Goal: Information Seeking & Learning: Learn about a topic

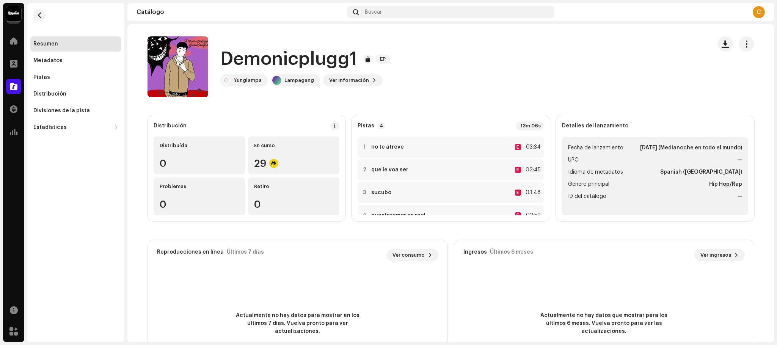
click at [47, 17] on re-m-nav-back at bounding box center [39, 19] width 18 height 33
click at [40, 14] on span "button" at bounding box center [40, 15] width 6 height 6
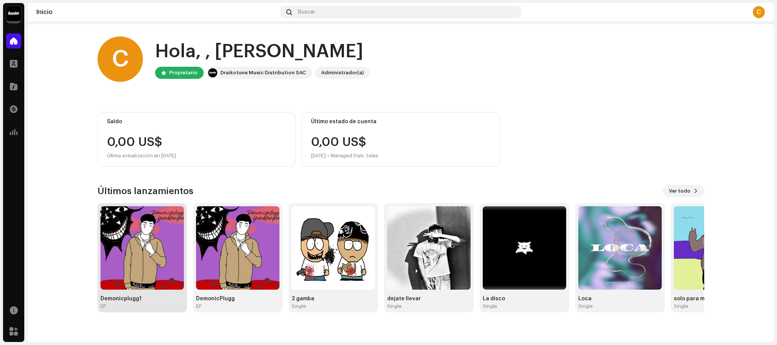
click at [152, 239] on img at bounding box center [141, 247] width 83 height 83
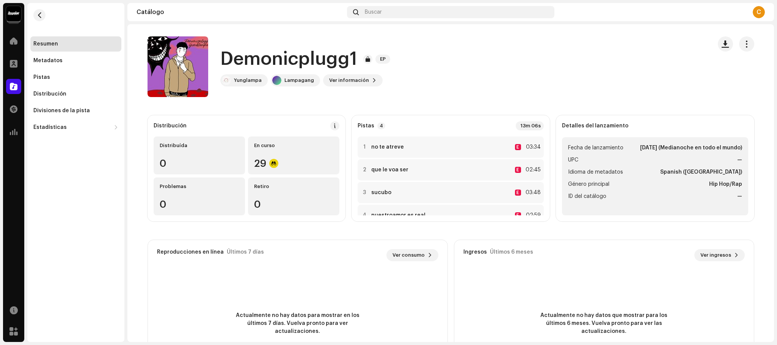
click at [44, 49] on div "Resumen" at bounding box center [75, 43] width 91 height 15
click at [35, 36] on div "Resumen" at bounding box center [75, 43] width 91 height 15
drag, startPoint x: 39, startPoint y: 8, endPoint x: 35, endPoint y: 10, distance: 4.1
click at [35, 10] on re-m-nav-back at bounding box center [39, 19] width 18 height 33
click at [35, 14] on button "button" at bounding box center [39, 15] width 12 height 12
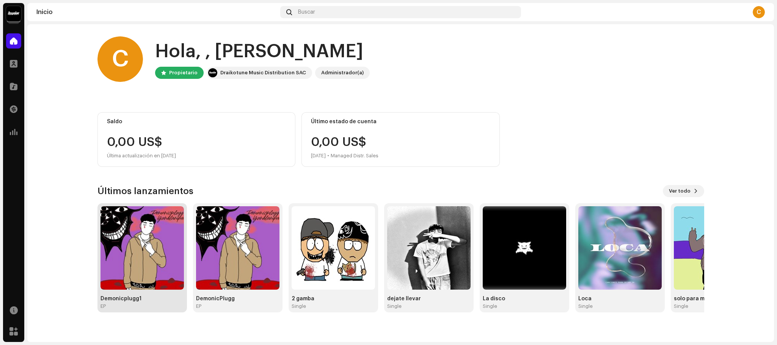
click at [141, 231] on img at bounding box center [141, 247] width 83 height 83
